Goal: Find specific page/section: Find specific page/section

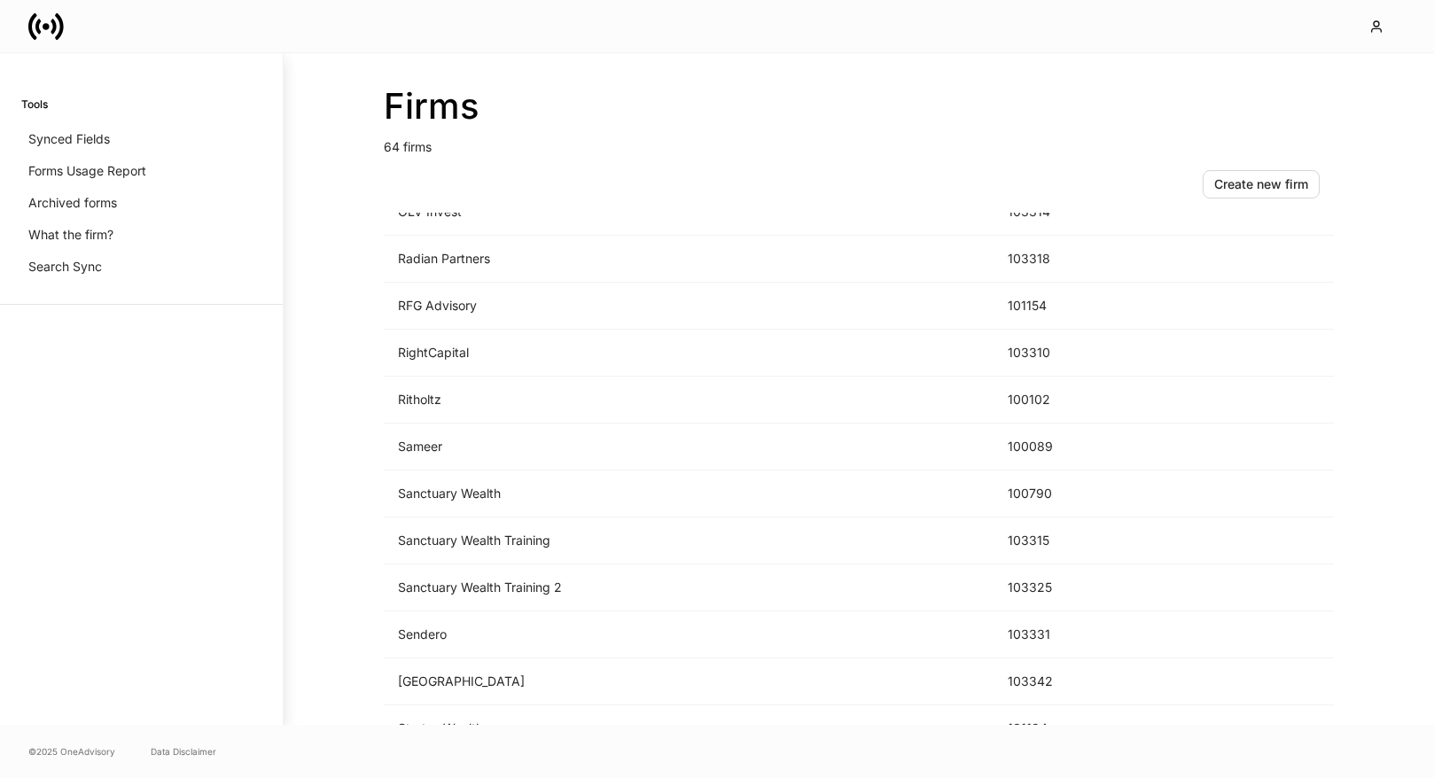
scroll to position [2575, 0]
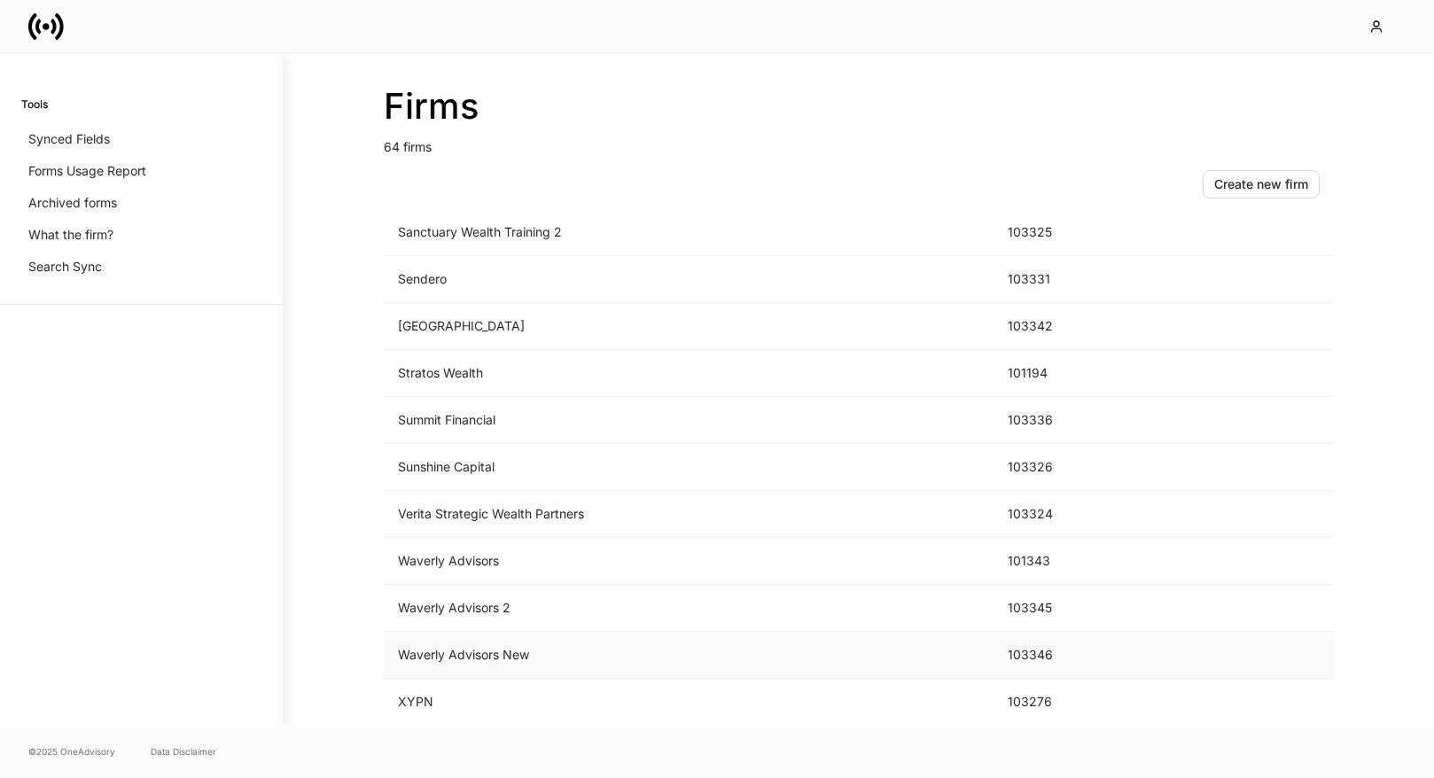
click at [646, 639] on td "Waverly Advisors New" at bounding box center [689, 655] width 610 height 47
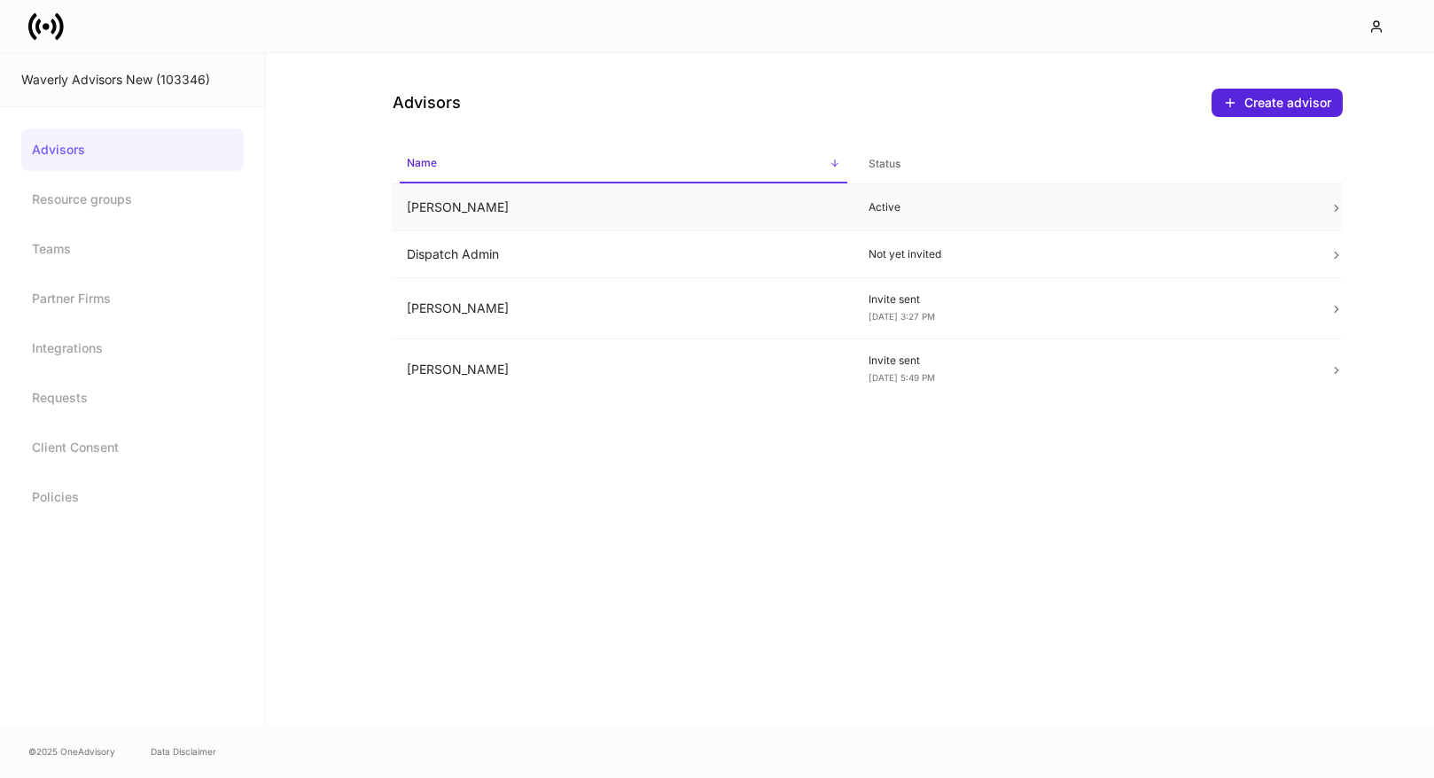
click at [1090, 201] on p "Active" at bounding box center [1085, 207] width 433 height 14
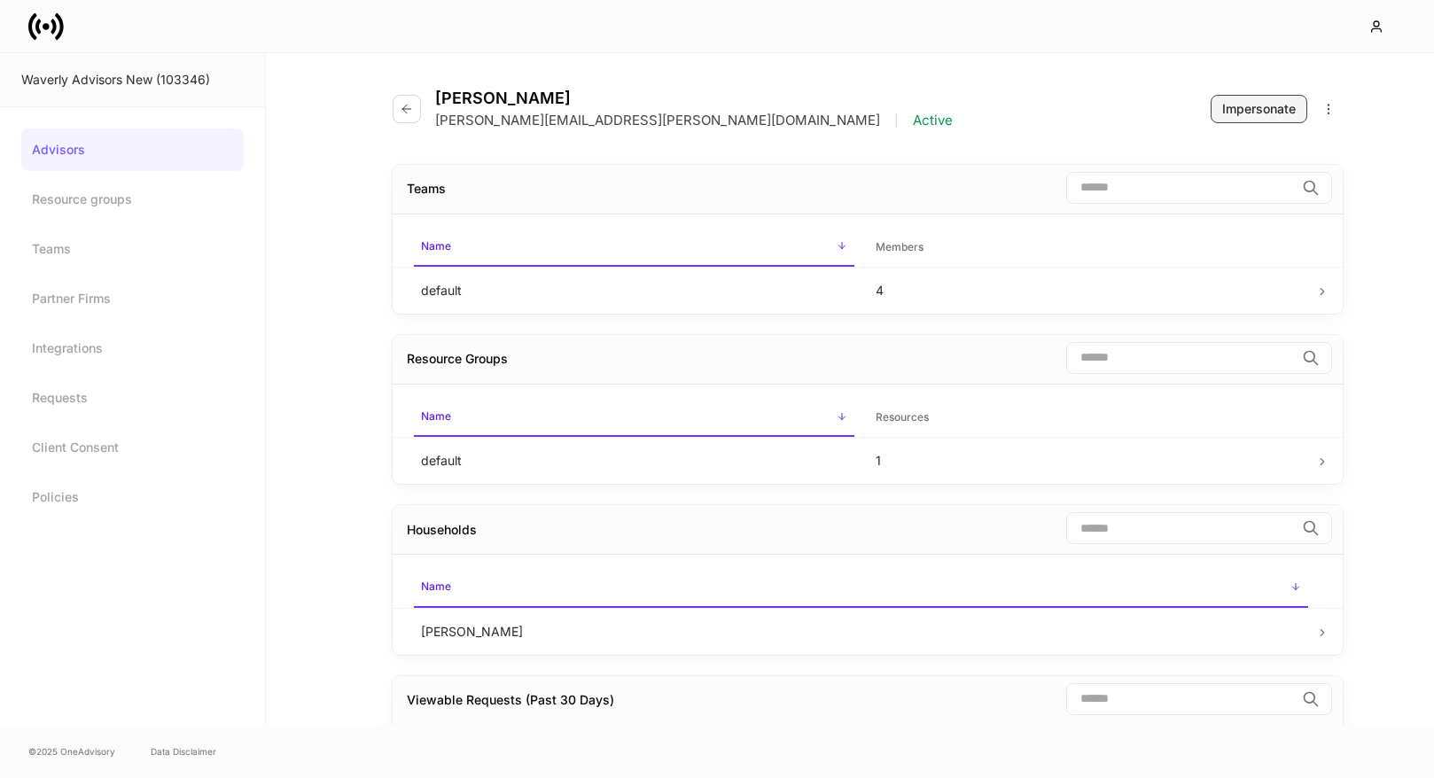
click at [1254, 120] on button "Impersonate" at bounding box center [1259, 109] width 97 height 28
